Goal: Information Seeking & Learning: Learn about a topic

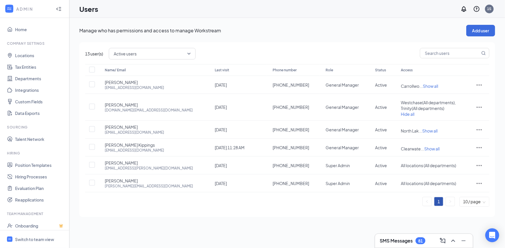
scroll to position [39, 0]
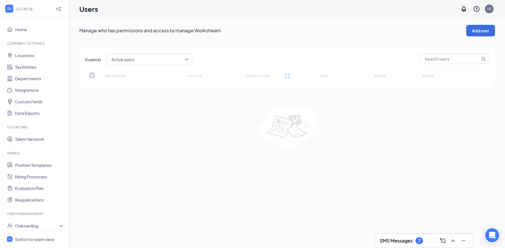
checkbox input "false"
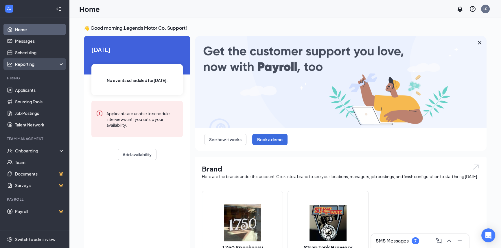
click at [35, 65] on div "Reporting" at bounding box center [40, 64] width 50 height 6
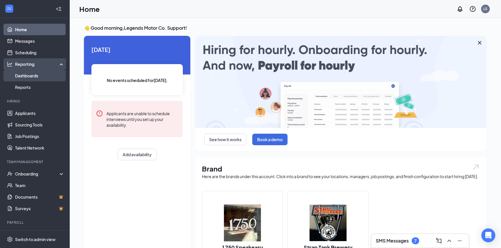
click at [38, 76] on link "Dashboards" at bounding box center [39, 76] width 49 height 12
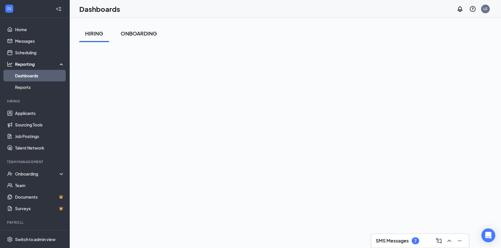
click at [147, 36] on div "ONBOARDING" at bounding box center [139, 33] width 36 height 7
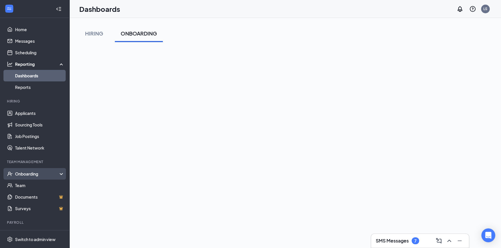
click at [36, 173] on div "Onboarding" at bounding box center [37, 174] width 45 height 6
click at [28, 186] on link "Overview" at bounding box center [39, 186] width 49 height 12
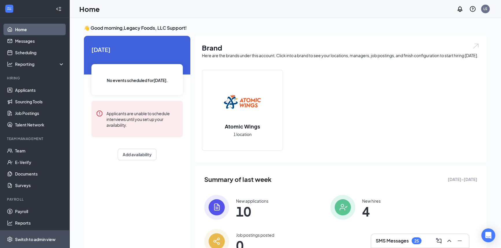
click at [29, 236] on span "Switch to admin view" at bounding box center [39, 240] width 49 height 18
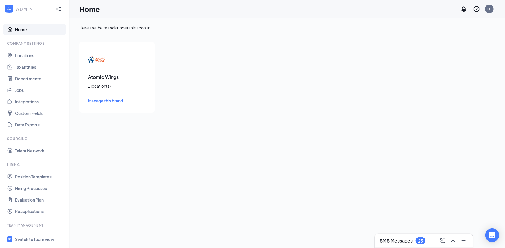
scroll to position [105, 0]
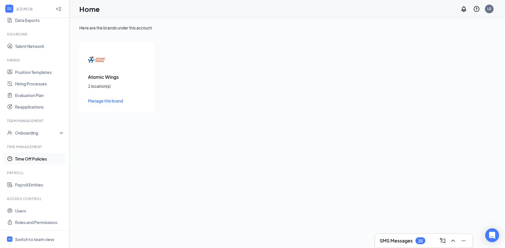
click at [36, 156] on link "Time Off Policies" at bounding box center [39, 159] width 49 height 12
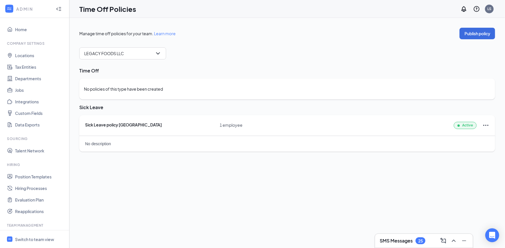
click at [121, 125] on div "Sick Leave policy [GEOGRAPHIC_DATA]" at bounding box center [152, 125] width 135 height 6
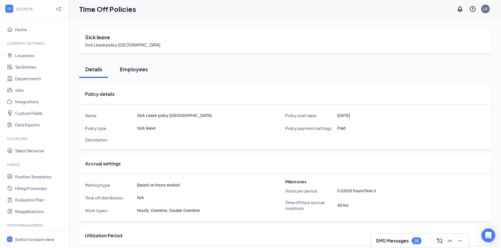
click at [141, 72] on div "Employees" at bounding box center [134, 69] width 28 height 7
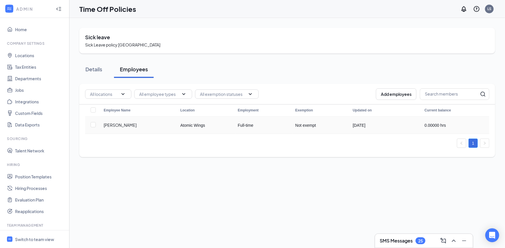
click at [135, 124] on span "[PERSON_NAME]" at bounding box center [120, 125] width 33 height 5
click at [119, 123] on span "[PERSON_NAME]" at bounding box center [120, 125] width 33 height 5
click at [121, 125] on span "[PERSON_NAME]" at bounding box center [120, 125] width 33 height 5
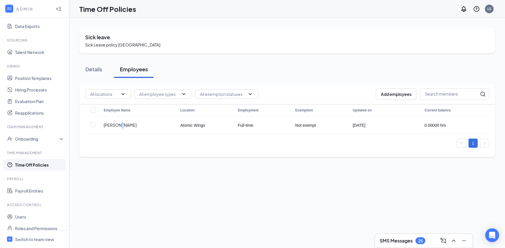
scroll to position [105, 0]
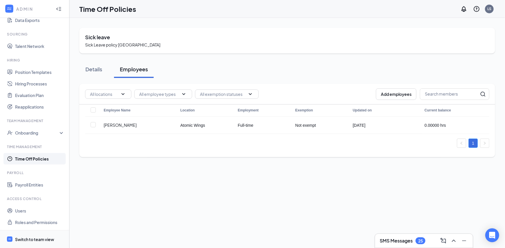
click at [29, 237] on div "Switch to team view" at bounding box center [34, 240] width 39 height 6
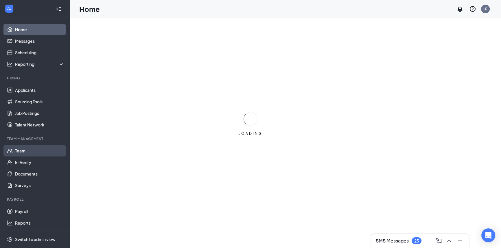
click at [37, 147] on link "Team" at bounding box center [39, 151] width 49 height 12
